Goal: Task Accomplishment & Management: Use online tool/utility

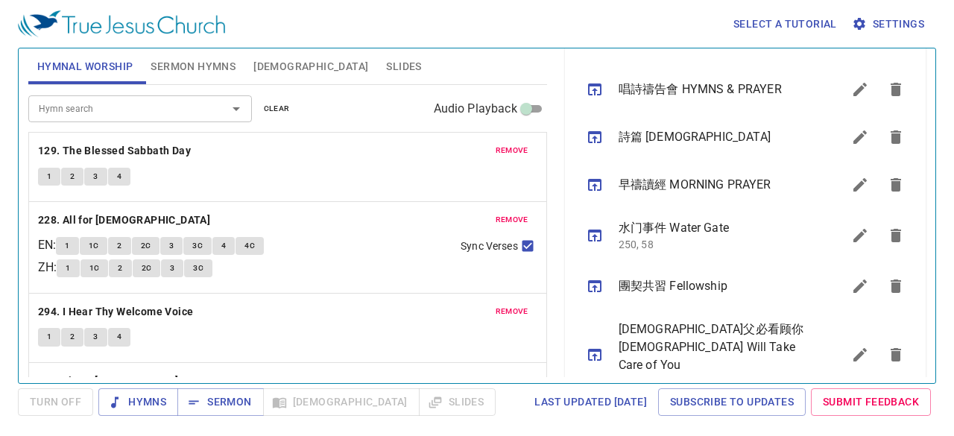
scroll to position [492, 0]
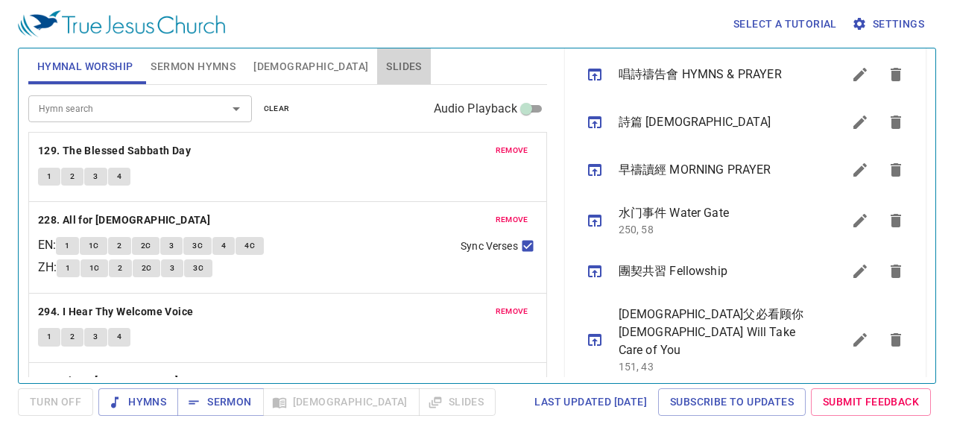
click at [386, 64] on span "Slides" at bounding box center [403, 66] width 35 height 19
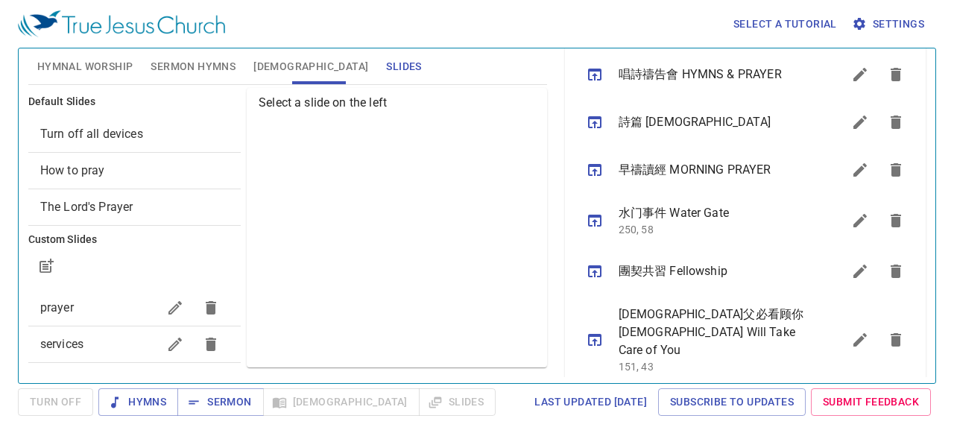
scroll to position [224, 0]
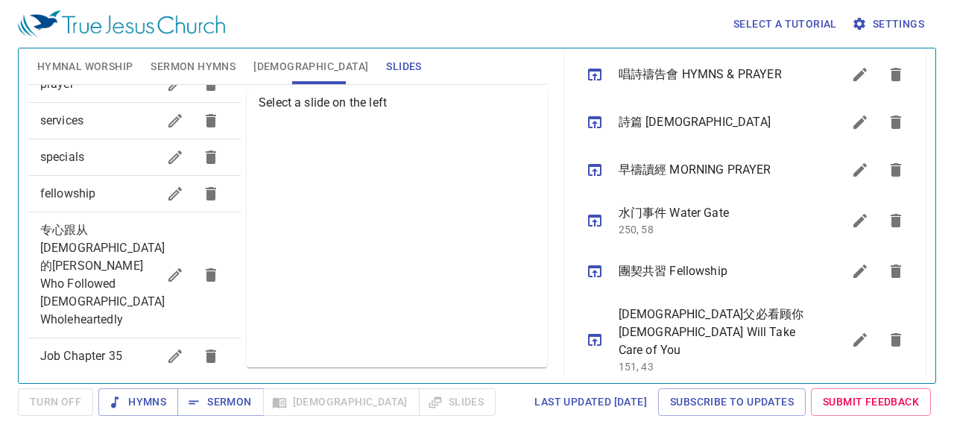
click at [99, 145] on div "specials" at bounding box center [134, 157] width 212 height 36
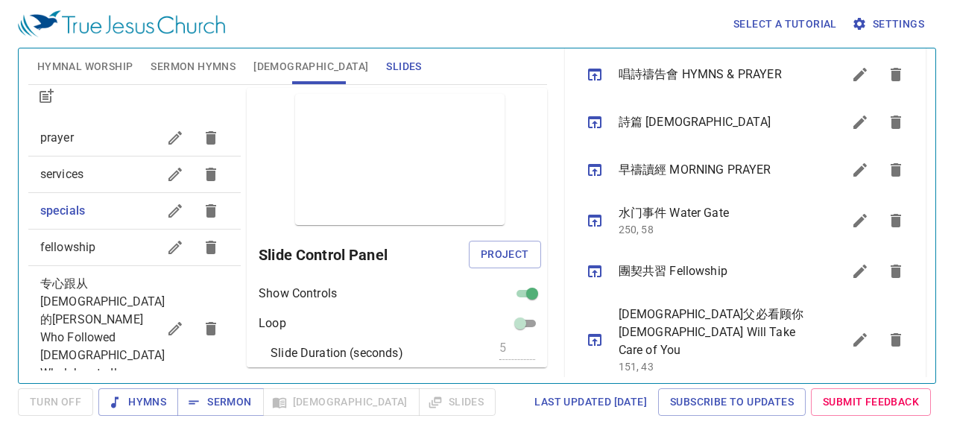
scroll to position [149, 0]
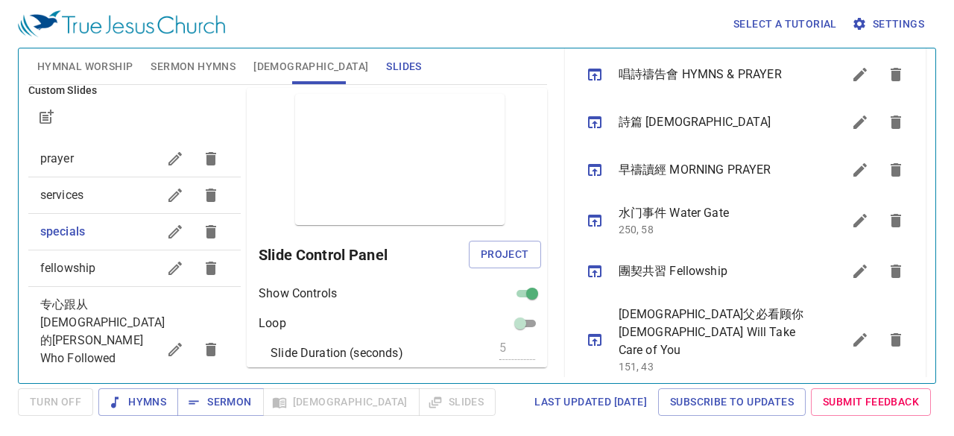
click at [72, 186] on span "services" at bounding box center [98, 195] width 117 height 18
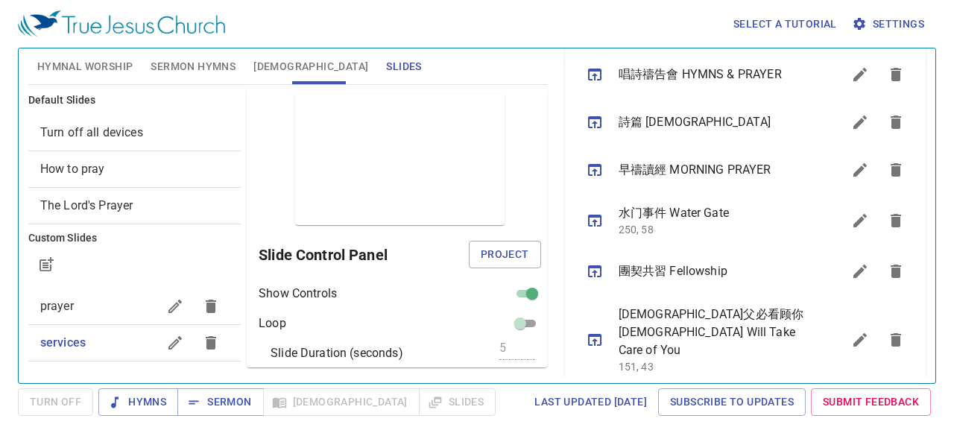
scroll to position [0, 0]
click at [51, 276] on button "button" at bounding box center [46, 266] width 36 height 36
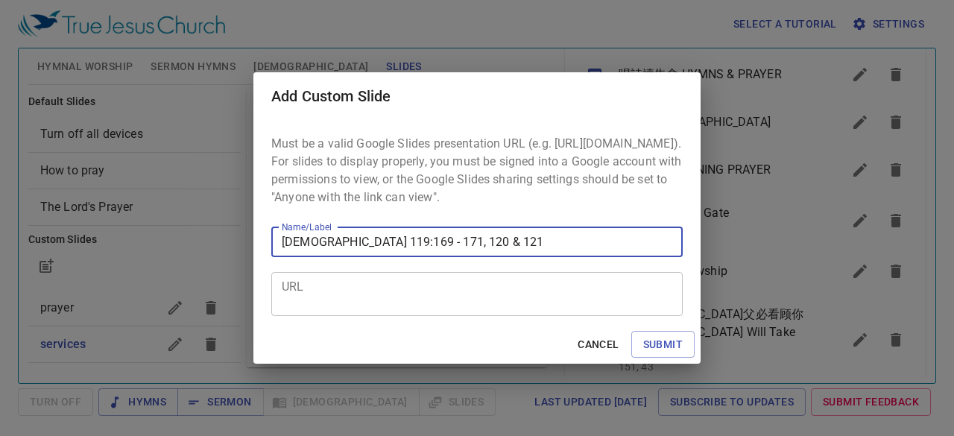
click at [391, 254] on input "Psalm 119:169 - 171, 120 & 121" at bounding box center [476, 242] width 411 height 30
type input "[DEMOGRAPHIC_DATA] 119:169 - 176, 120 & 121"
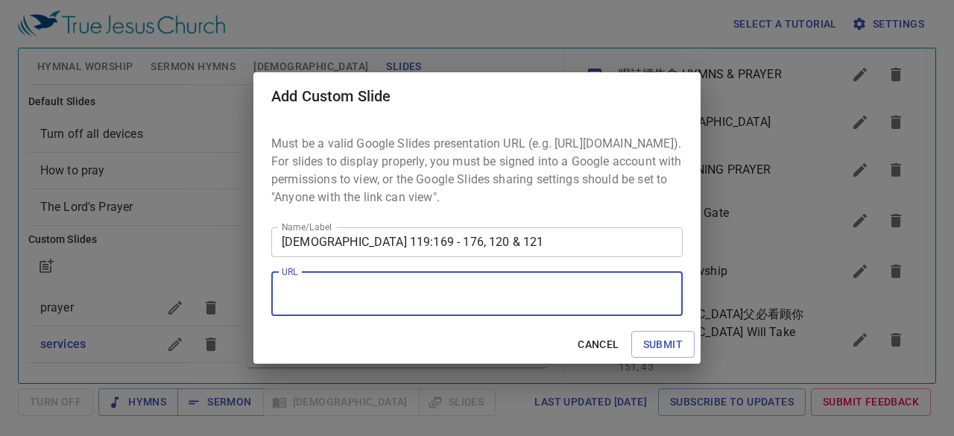
click at [459, 302] on textarea "URL" at bounding box center [477, 293] width 391 height 28
paste textarea "https://docs.google.com/presentation/d/1wnW9EYCDYR-7jE08wgMuSvB0Q0DzOjpi/edit?s…"
type textarea "https://docs.google.com/presentation/d/1wnW9EYCDYR-7jE08wgMuSvB0Q0DzOjpi/edit?s…"
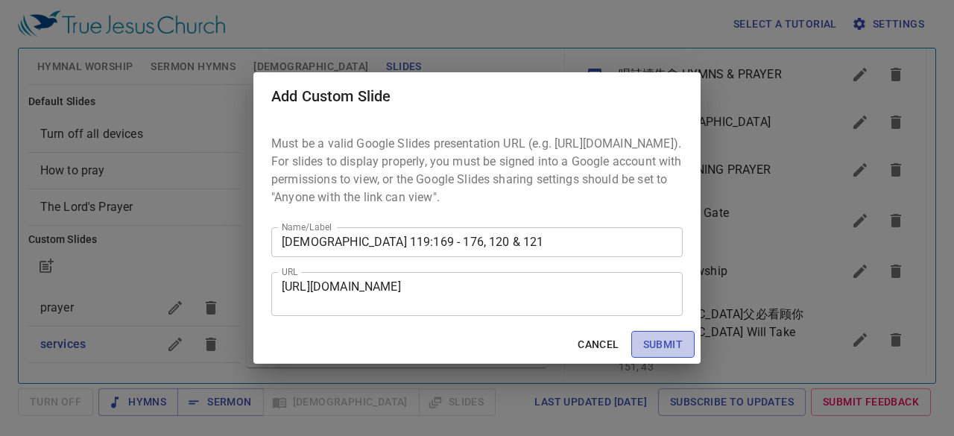
click at [666, 350] on span "Submit" at bounding box center [662, 344] width 39 height 19
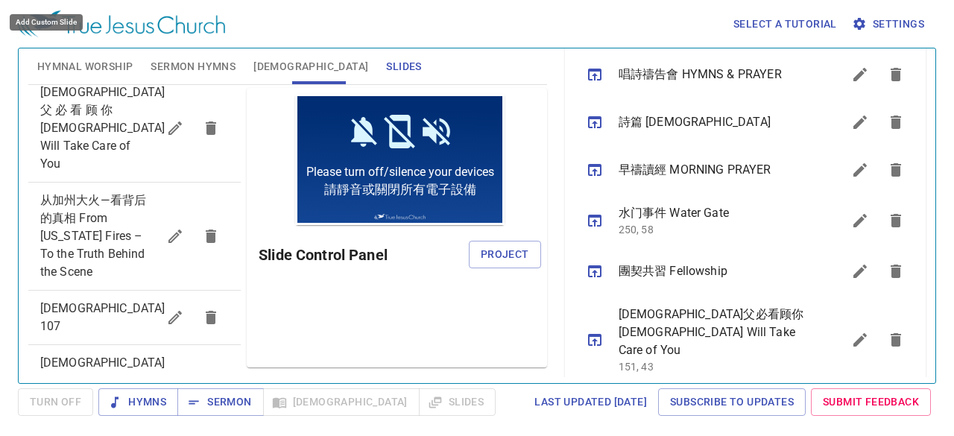
scroll to position [732, 0]
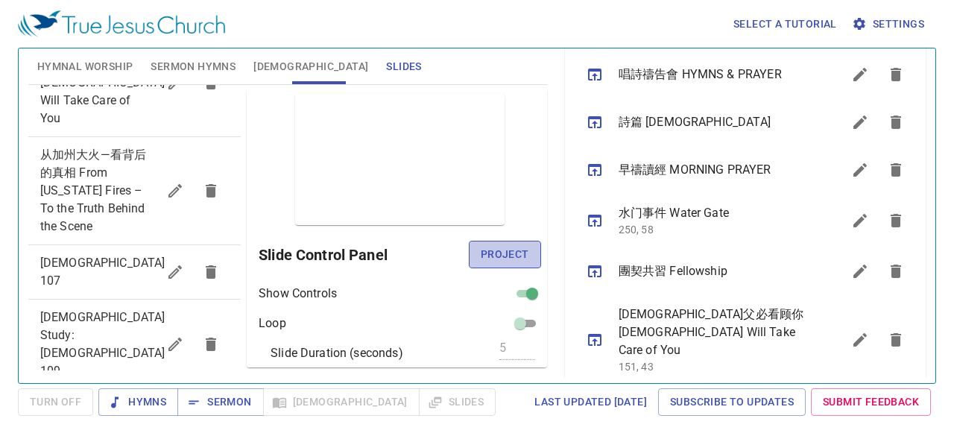
click at [498, 253] on span "Project" at bounding box center [505, 254] width 48 height 19
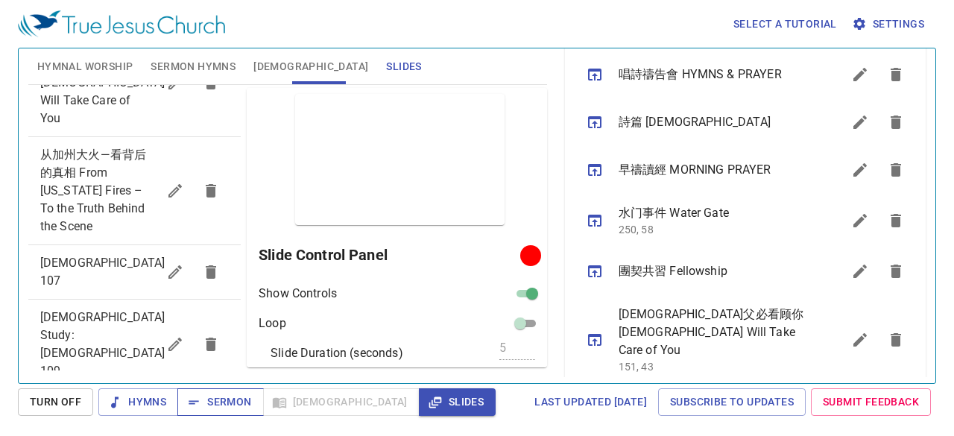
click at [218, 400] on span "Sermon" at bounding box center [220, 402] width 62 height 19
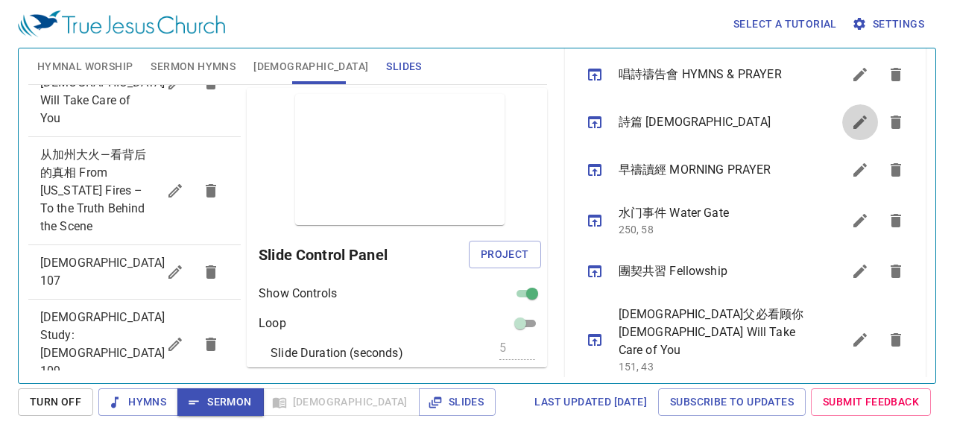
click at [856, 126] on icon "sermon lineup list" at bounding box center [860, 122] width 18 height 18
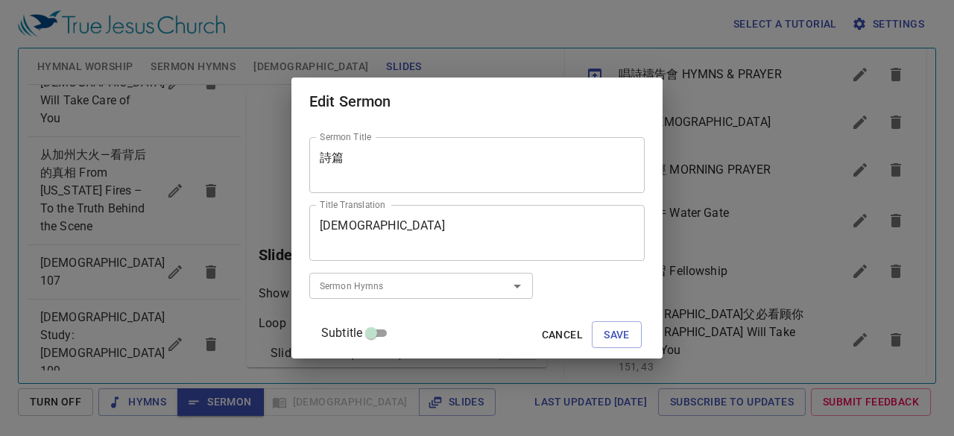
click at [398, 335] on input "Subtitle" at bounding box center [371, 336] width 54 height 18
checkbox input "true"
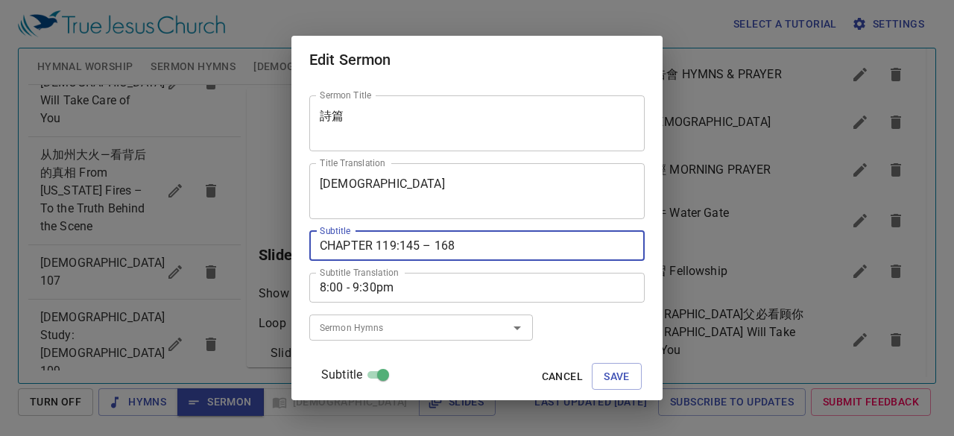
click at [437, 244] on textarea "CHAPTER 119:145 – 168" at bounding box center [477, 245] width 314 height 14
click at [484, 242] on textarea "CHAPTER 119:169 – 168" at bounding box center [477, 245] width 314 height 14
type textarea "CHAPTER 119:169 – 176, 120 & 121"
click at [604, 376] on span "Save" at bounding box center [617, 376] width 26 height 19
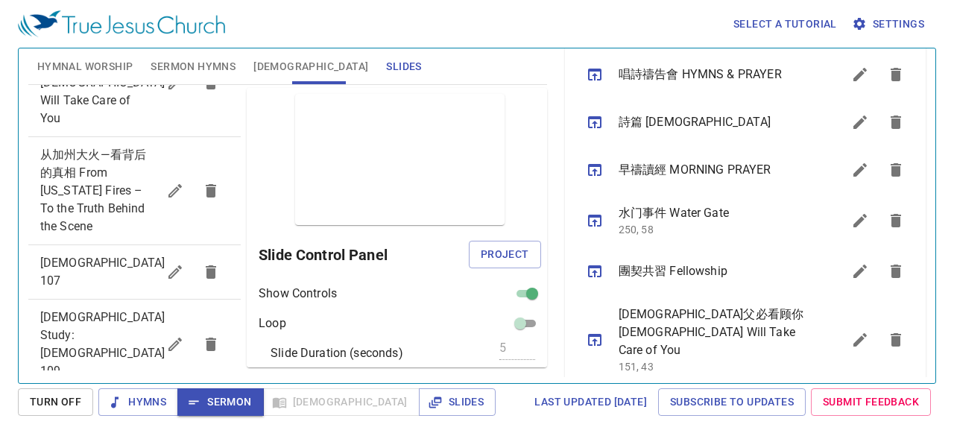
click at [595, 132] on button "sermon lineup list" at bounding box center [595, 122] width 36 height 36
click at [266, 58] on span "[DEMOGRAPHIC_DATA]" at bounding box center [310, 66] width 115 height 19
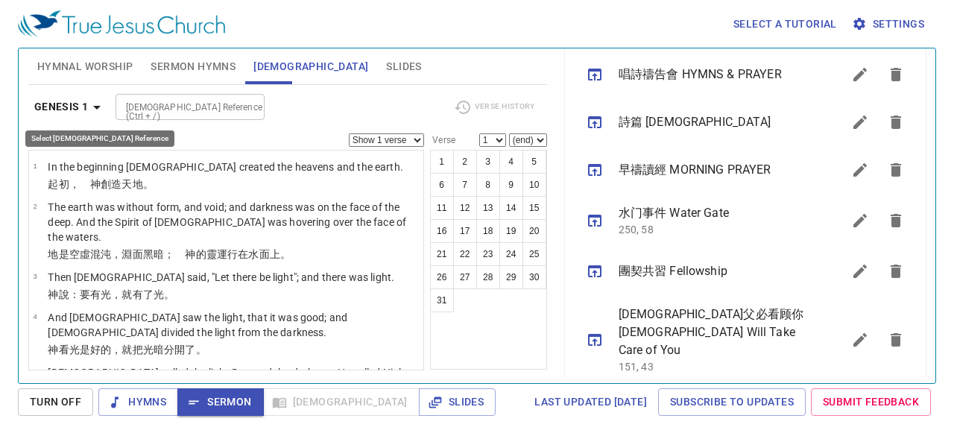
click at [80, 108] on b "Genesis 1" at bounding box center [61, 107] width 54 height 19
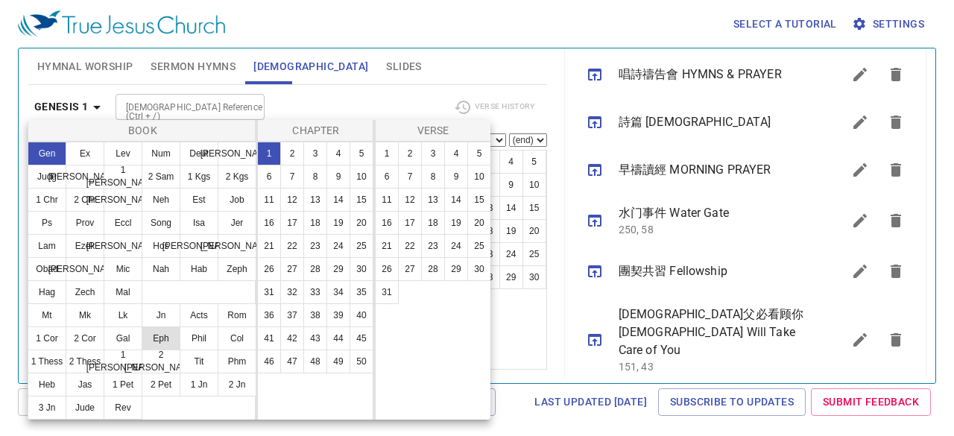
drag, startPoint x: 55, startPoint y: 227, endPoint x: 172, endPoint y: 311, distance: 143.7
click at [55, 226] on button "Ps" at bounding box center [47, 223] width 39 height 24
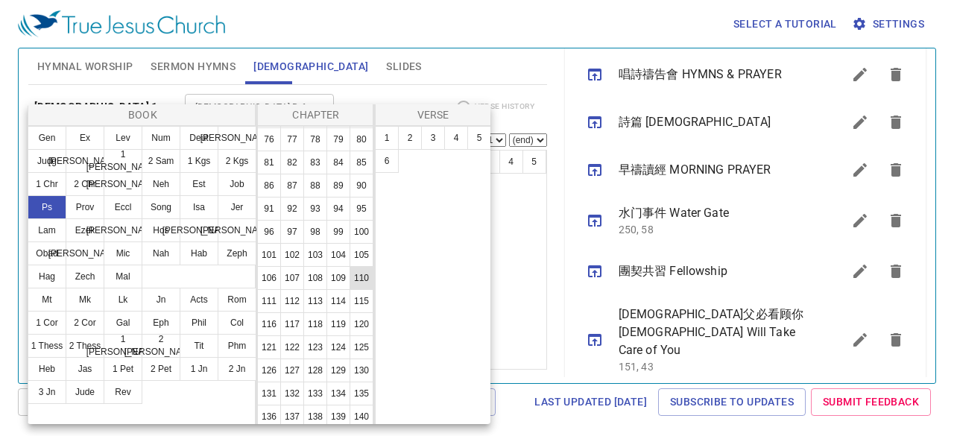
scroll to position [447, 0]
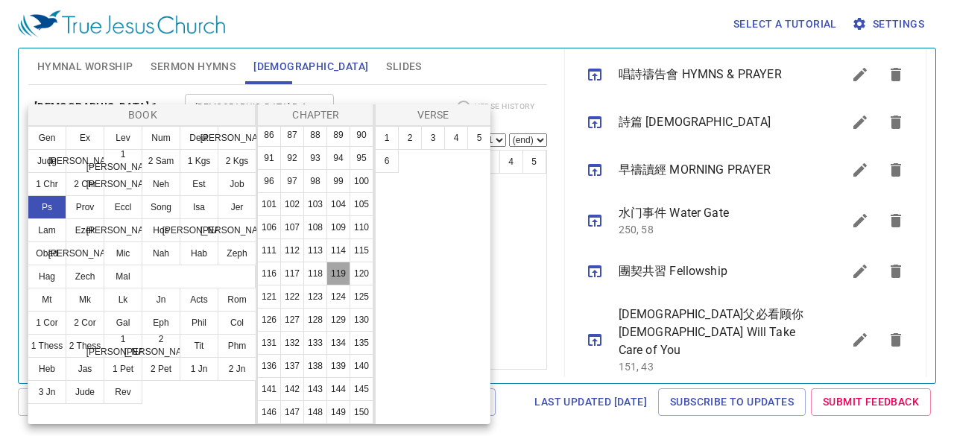
click at [326, 285] on button "119" at bounding box center [338, 274] width 24 height 24
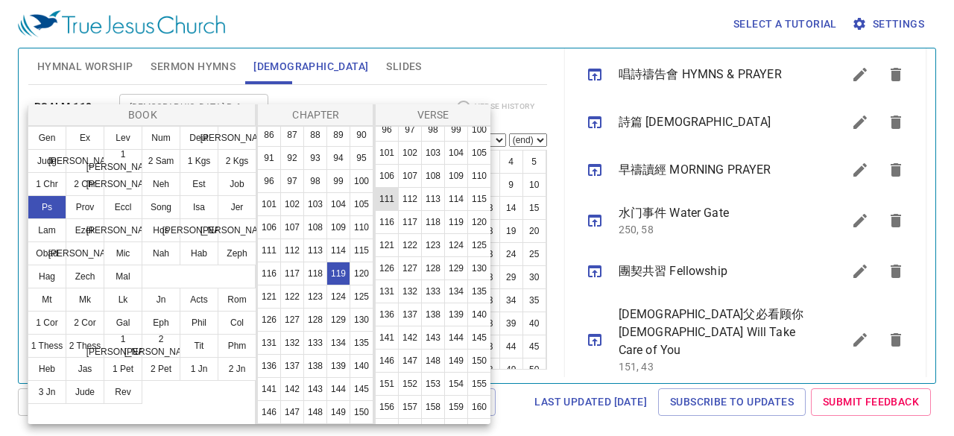
scroll to position [718, 0]
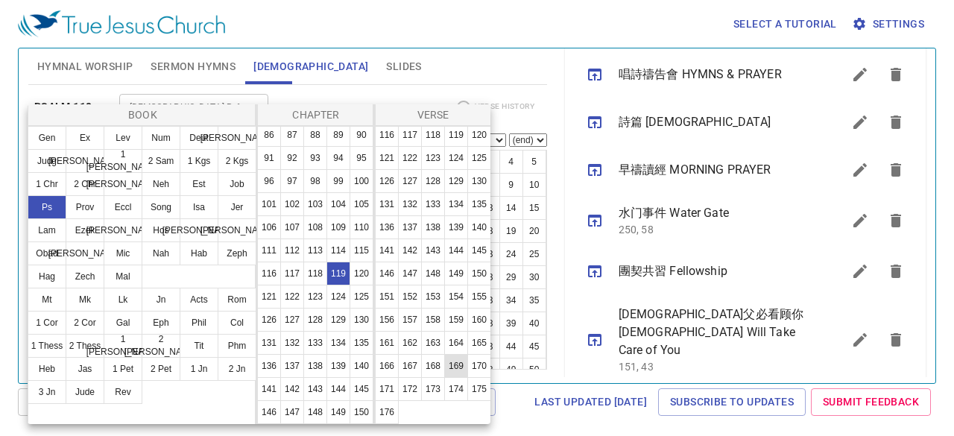
click at [444, 378] on button "169" at bounding box center [456, 366] width 24 height 24
select select "169"
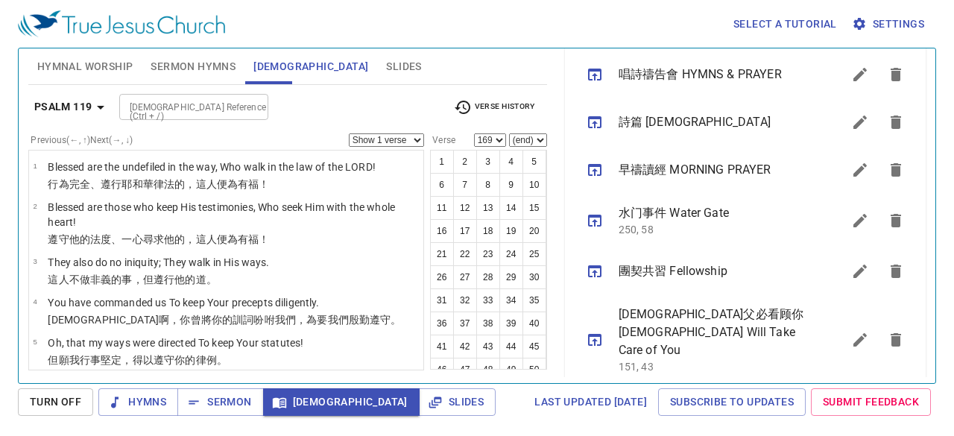
scroll to position [7684, 0]
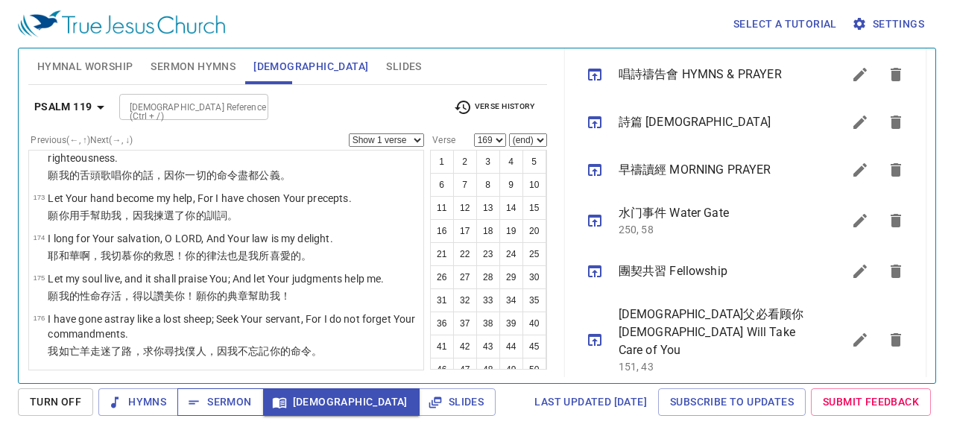
click at [0, 0] on icon "button" at bounding box center [0, 0] width 0 height 0
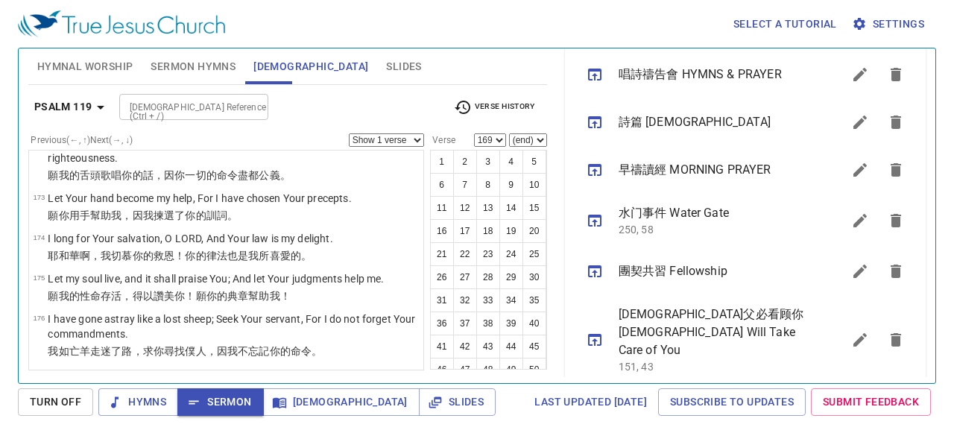
click at [77, 396] on span "Turn Off" at bounding box center [55, 402] width 51 height 19
click at [205, 393] on button "Sermon" at bounding box center [220, 402] width 86 height 28
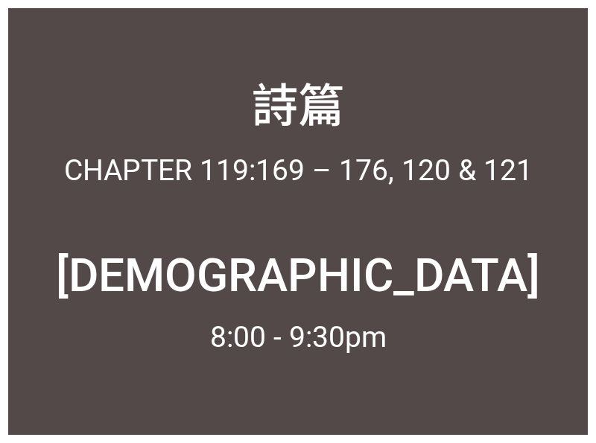
drag, startPoint x: 564, startPoint y: 423, endPoint x: 562, endPoint y: 370, distance: 53.7
click at [564, 424] on div at bounding box center [298, 399] width 580 height 72
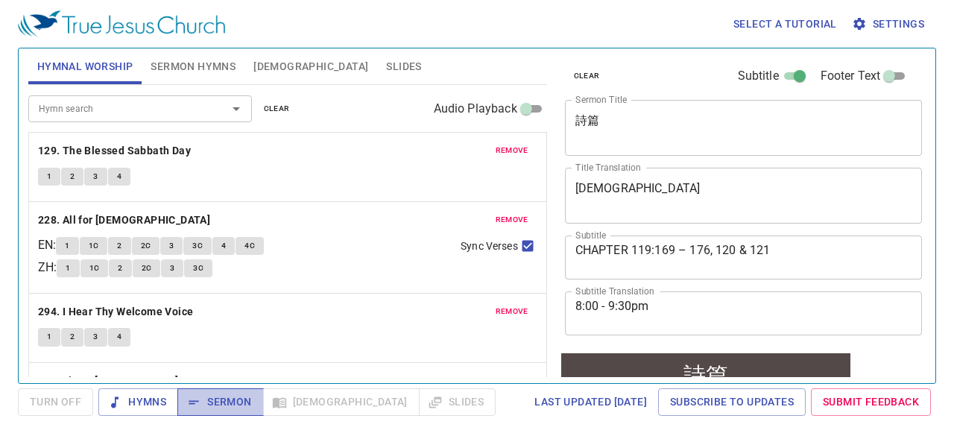
click at [236, 400] on span "Sermon" at bounding box center [220, 402] width 62 height 19
click at [386, 63] on span "Slides" at bounding box center [403, 66] width 35 height 19
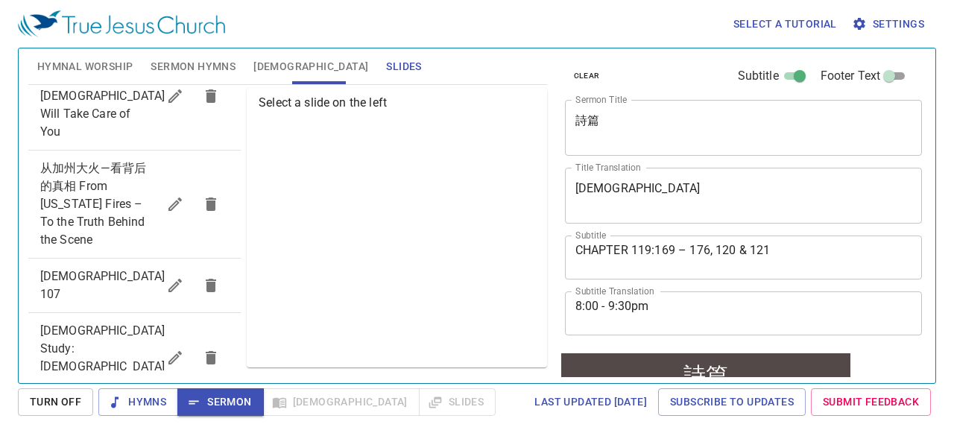
scroll to position [732, 0]
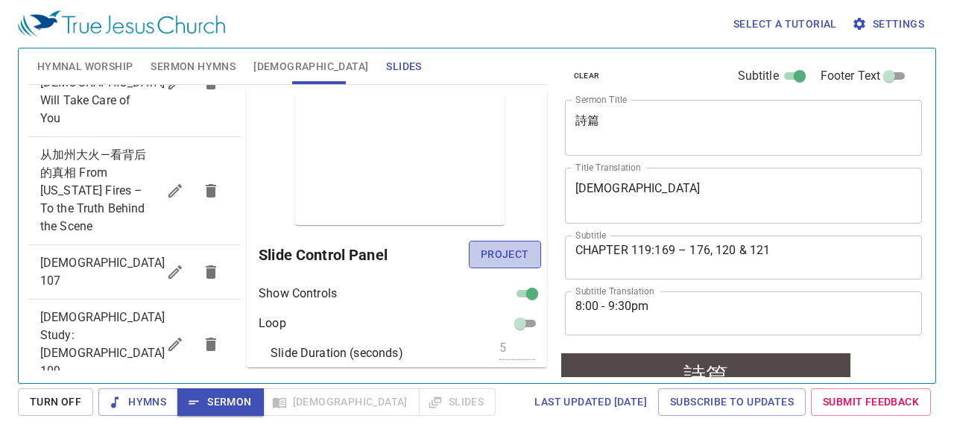
click at [487, 250] on span "Project" at bounding box center [505, 254] width 48 height 19
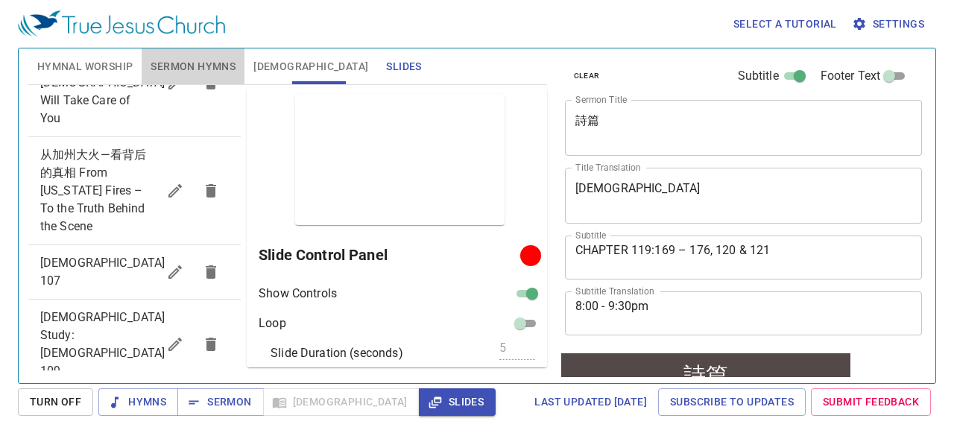
click at [183, 70] on span "Sermon Hymns" at bounding box center [193, 66] width 85 height 19
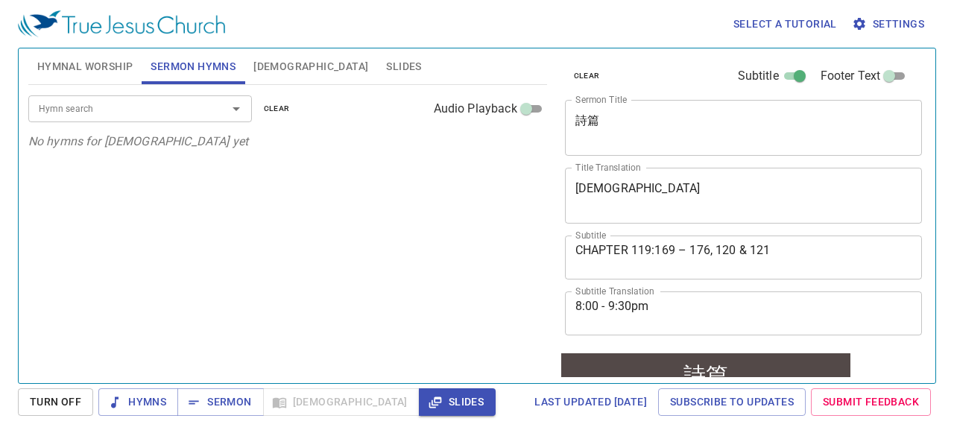
click at [168, 110] on input "Hymn search" at bounding box center [118, 108] width 171 height 17
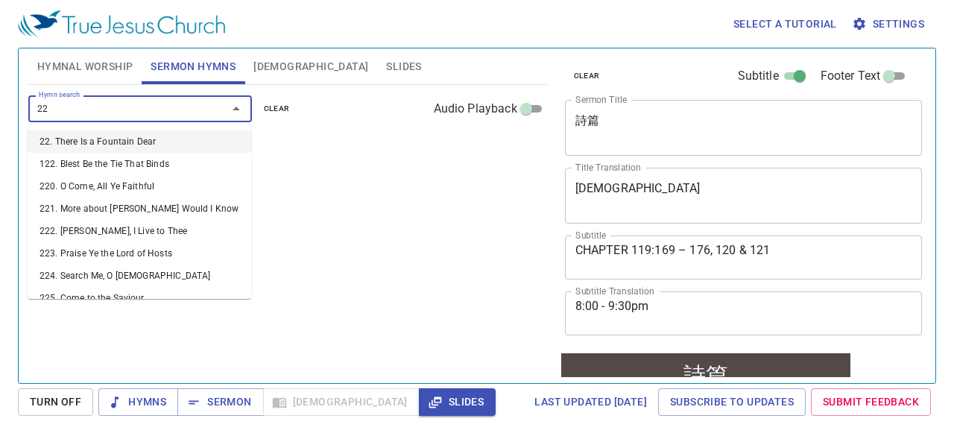
type input "228"
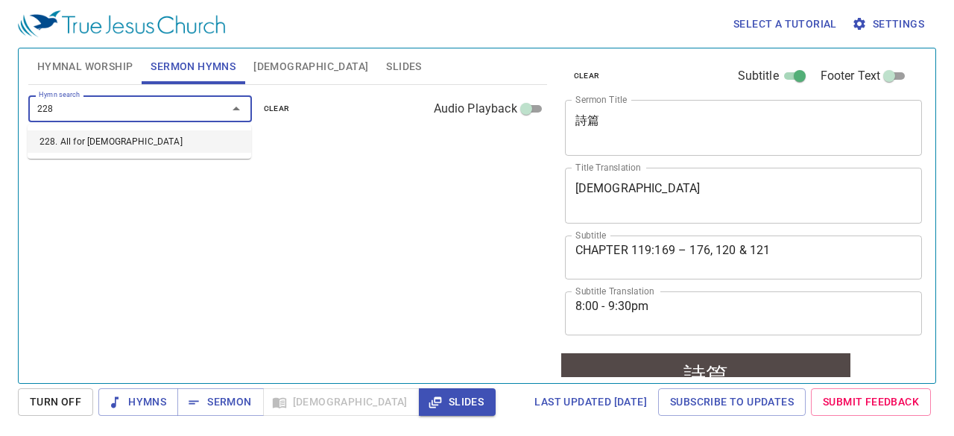
click at [140, 136] on li "228. All for [DEMOGRAPHIC_DATA]" at bounding box center [140, 141] width 224 height 22
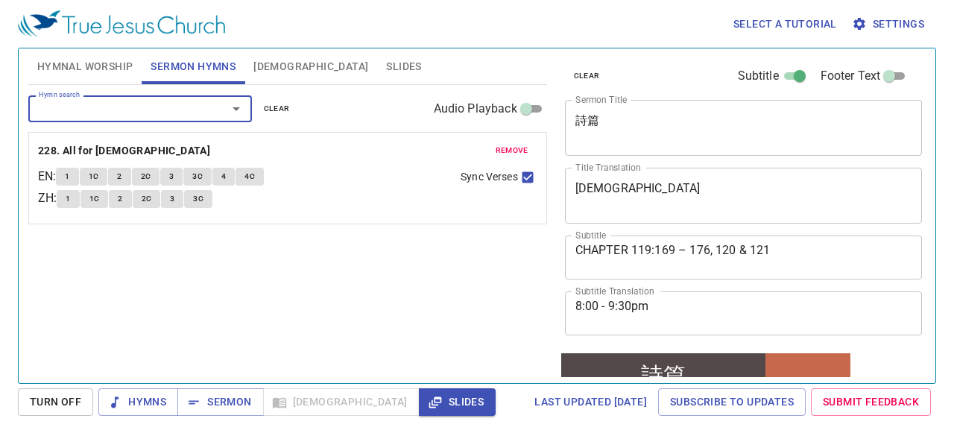
drag, startPoint x: 151, startPoint y: 109, endPoint x: 171, endPoint y: 104, distance: 20.8
click at [162, 106] on input "Hymn search" at bounding box center [118, 108] width 171 height 17
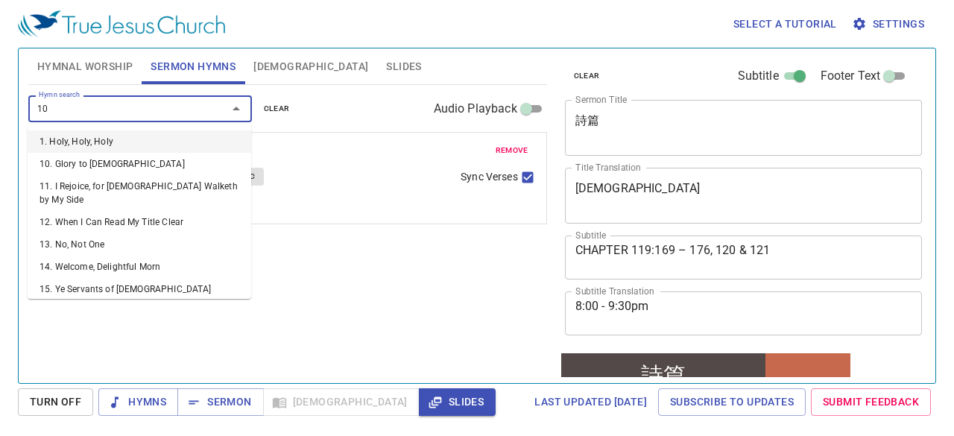
type input "101"
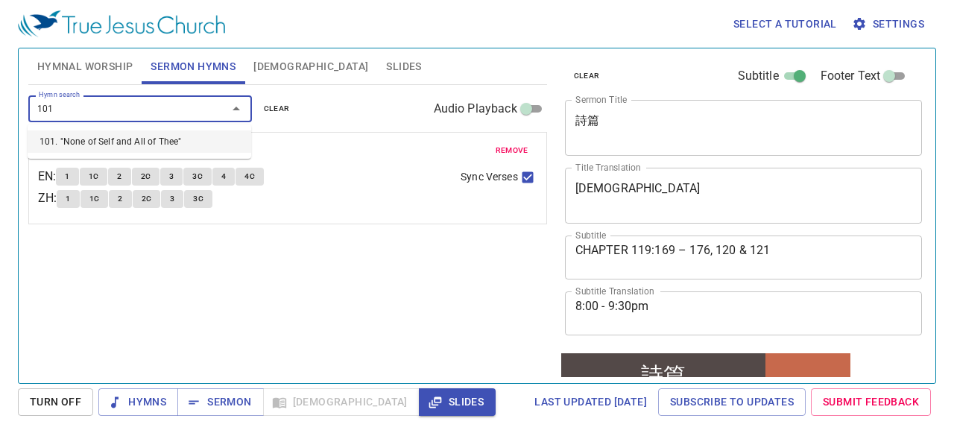
click at [191, 141] on li "101. "None of Self and All of Thee"" at bounding box center [140, 141] width 224 height 22
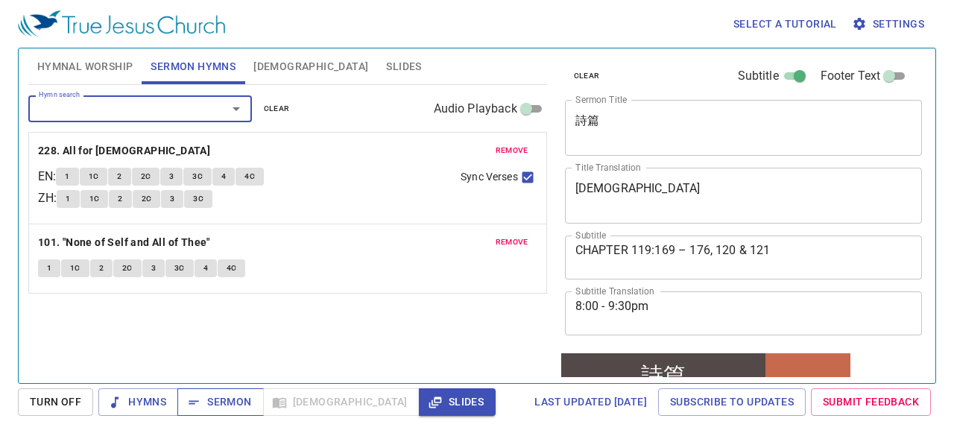
drag, startPoint x: 221, startPoint y: 396, endPoint x: 241, endPoint y: 399, distance: 21.1
click at [225, 398] on span "Sermon" at bounding box center [220, 402] width 62 height 19
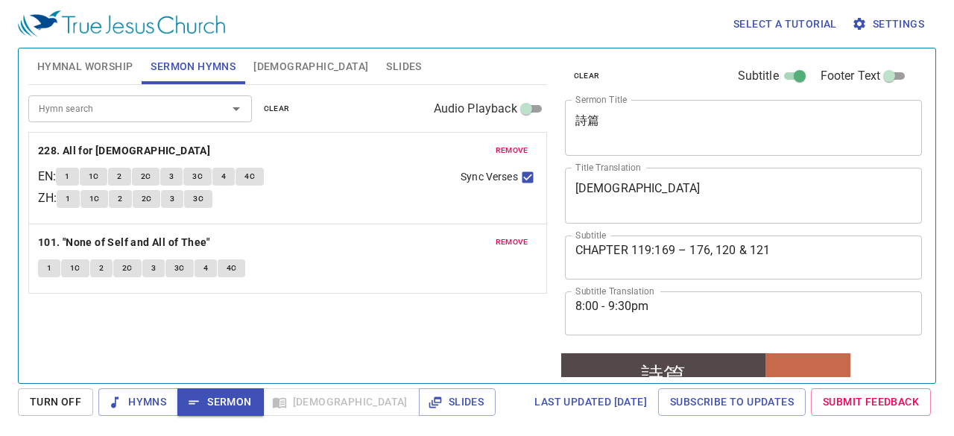
click at [294, 399] on div "Hymns Sermon [DEMOGRAPHIC_DATA] Slides" at bounding box center [296, 402] width 397 height 28
click at [261, 69] on span "[DEMOGRAPHIC_DATA]" at bounding box center [310, 66] width 115 height 19
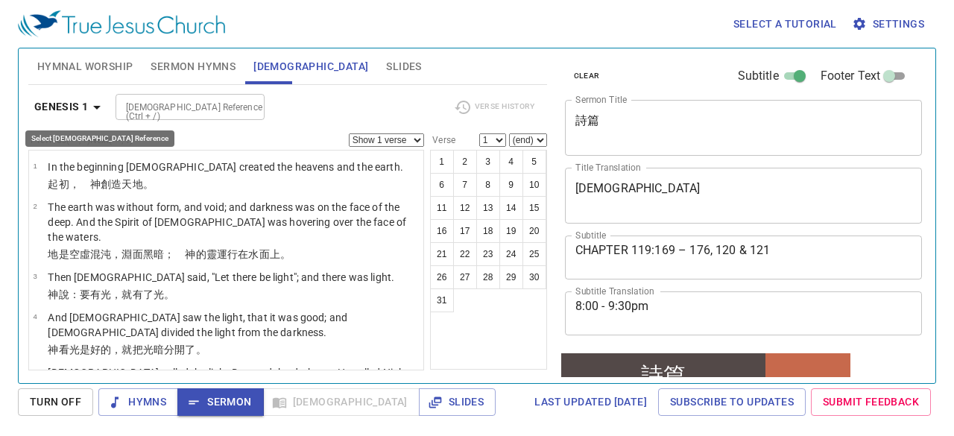
click at [83, 101] on b "Genesis 1" at bounding box center [61, 107] width 54 height 19
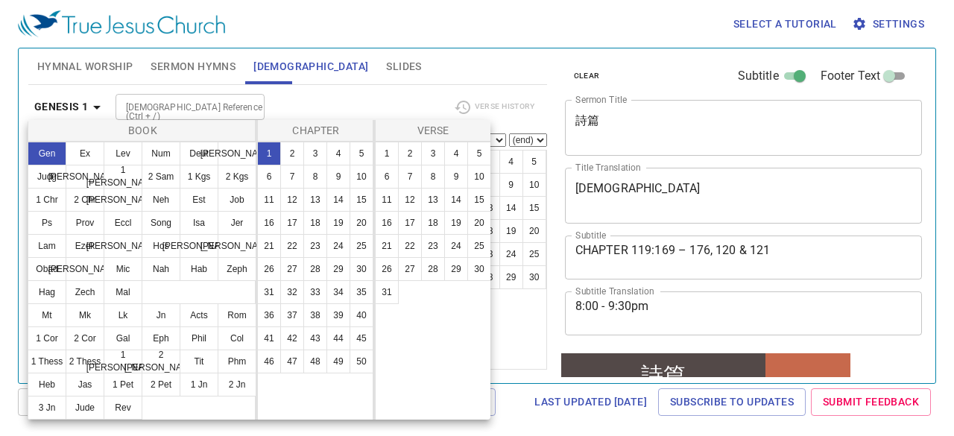
drag, startPoint x: 146, startPoint y: 117, endPoint x: 152, endPoint y: 104, distance: 14.0
click at [151, 108] on div at bounding box center [477, 218] width 954 height 436
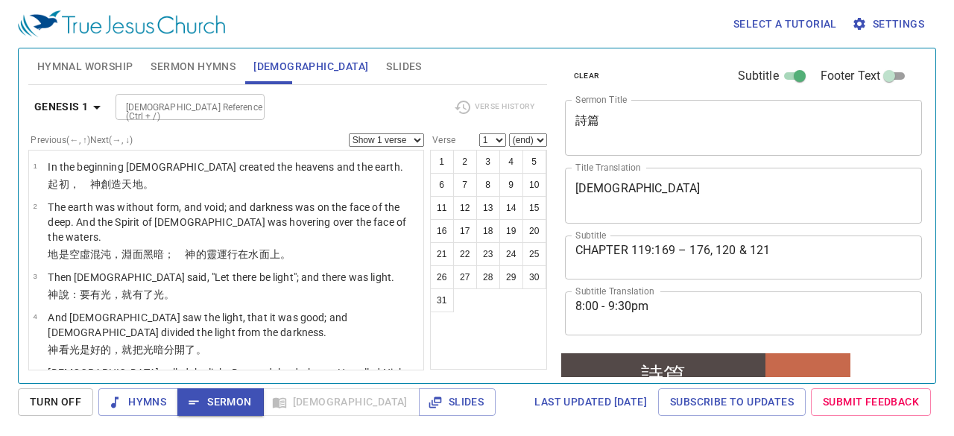
click at [152, 104] on div "Book Gen Ex Lev Num Deut [PERSON_NAME] [PERSON_NAME] 1 [PERSON_NAME] 2 [PERSON_…" at bounding box center [477, 218] width 954 height 436
click at [175, 102] on input "[DEMOGRAPHIC_DATA] Reference (Ctrl + /)" at bounding box center [178, 106] width 116 height 17
type input "ps119:160"
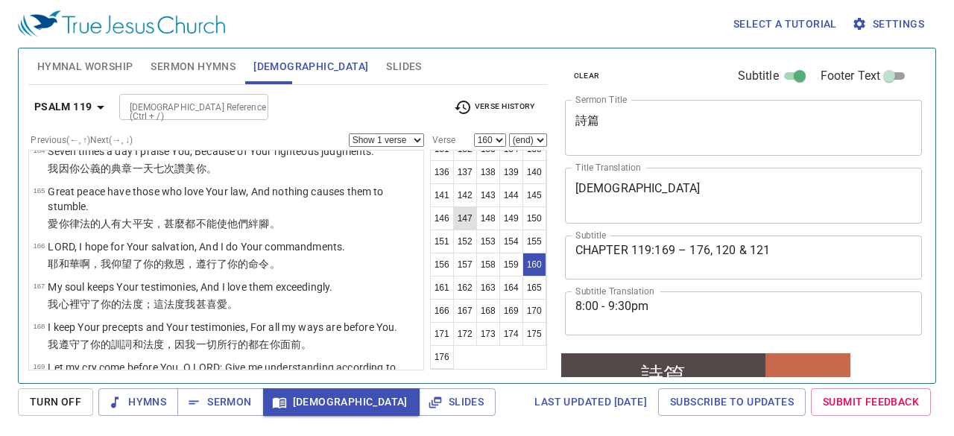
scroll to position [797, 0]
click at [499, 323] on button "169" at bounding box center [511, 311] width 24 height 24
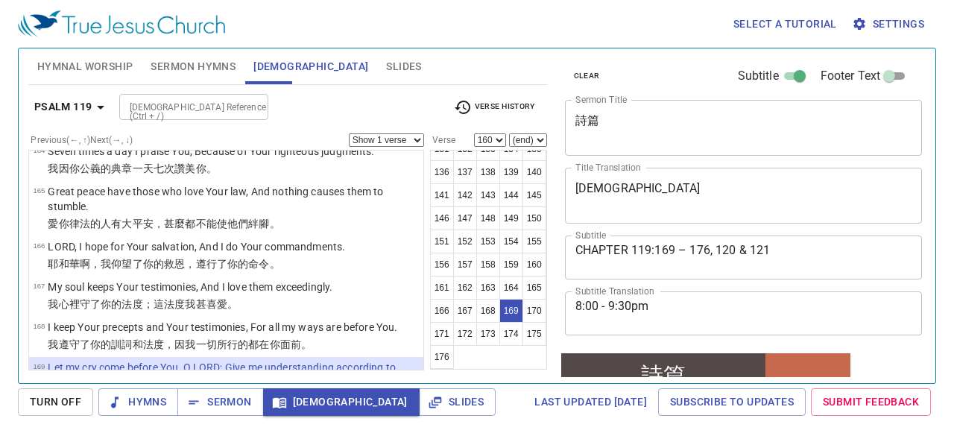
select select "169"
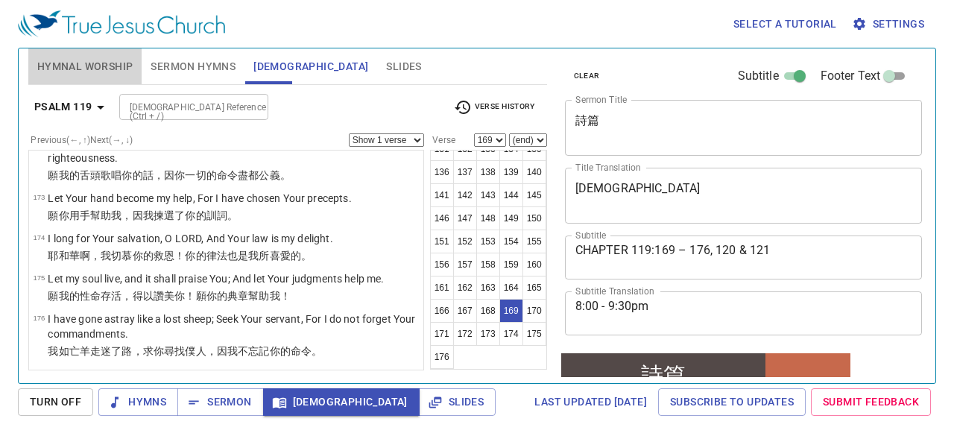
click at [103, 75] on span "Hymnal Worship" at bounding box center [85, 66] width 96 height 19
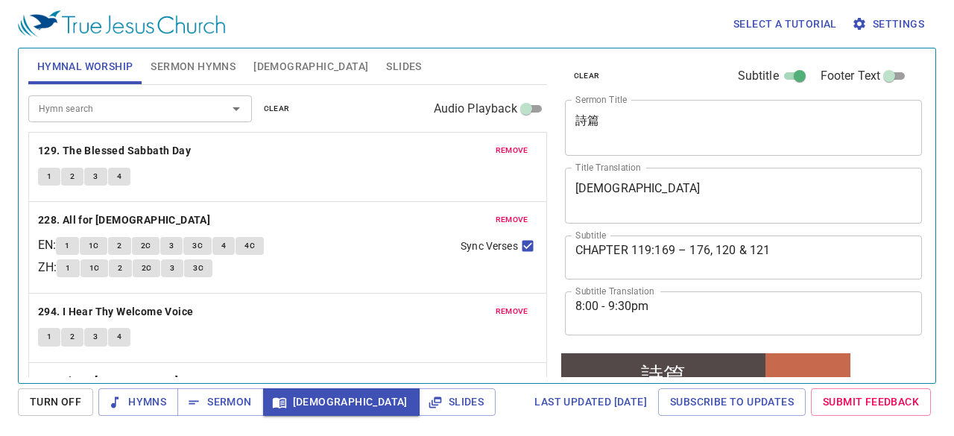
click at [507, 144] on span "remove" at bounding box center [512, 150] width 33 height 13
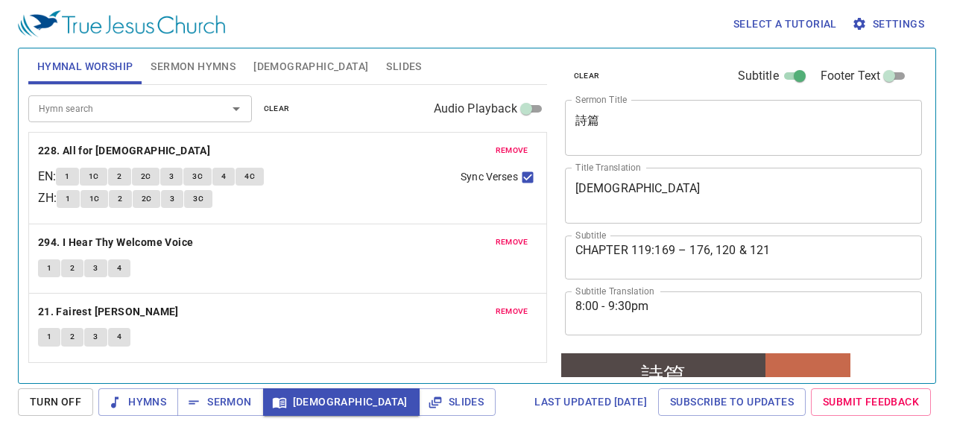
click at [507, 144] on span "remove" at bounding box center [512, 150] width 33 height 13
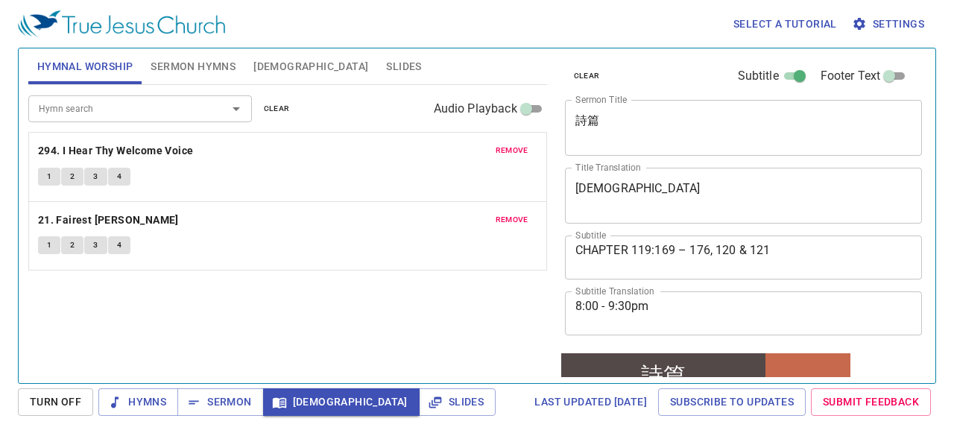
click at [507, 144] on span "remove" at bounding box center [512, 150] width 33 height 13
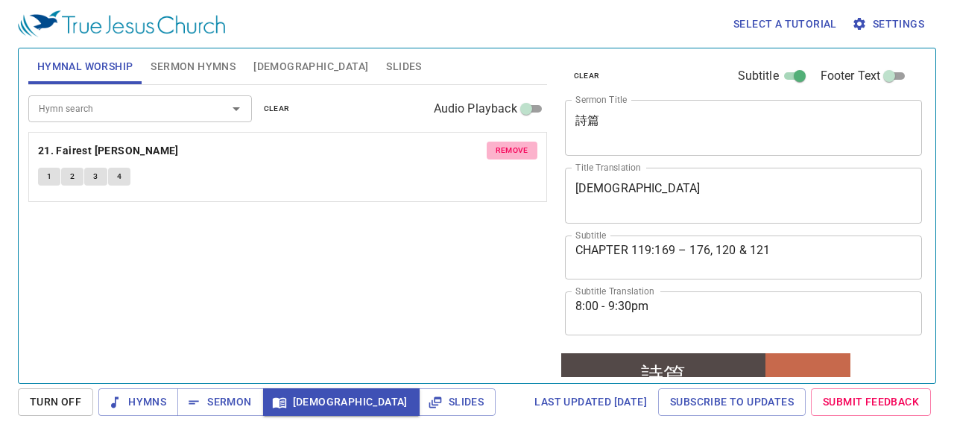
click at [507, 144] on span "remove" at bounding box center [512, 150] width 33 height 13
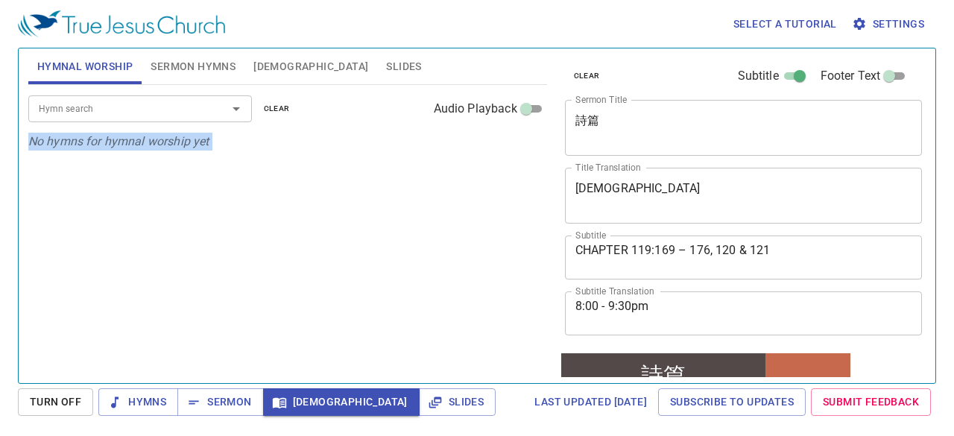
click at [507, 144] on p "No hymns for hymnal worship yet" at bounding box center [287, 142] width 519 height 18
click at [273, 317] on div "Hymn search Hymn search clear Audio Playback No hymns for hymnal worship yet" at bounding box center [287, 227] width 519 height 285
click at [7, 195] on div "Select a tutorial Settings Hymnal Worship Sermon Hymns [DEMOGRAPHIC_DATA] Slide…" at bounding box center [477, 218] width 954 height 436
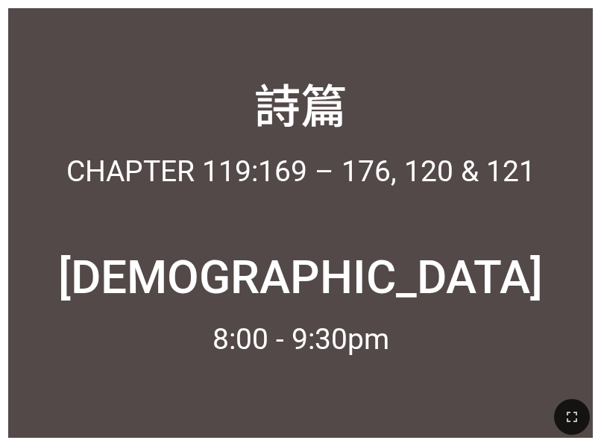
drag, startPoint x: 570, startPoint y: 418, endPoint x: 818, endPoint y: 530, distance: 272.2
click at [570, 418] on icon "button" at bounding box center [572, 417] width 18 height 18
